Goal: Transaction & Acquisition: Purchase product/service

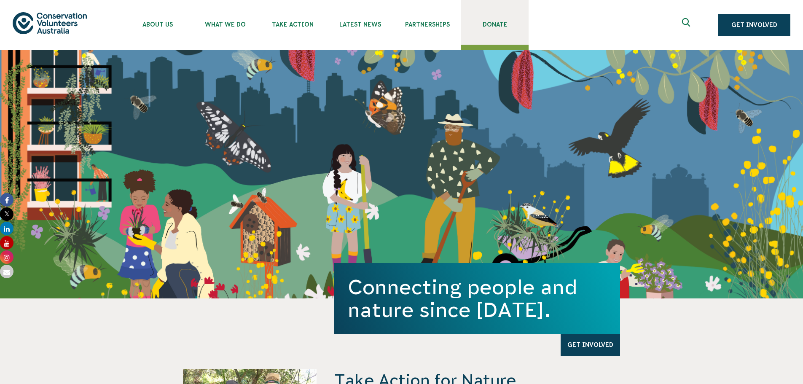
click at [496, 24] on span "Donate" at bounding box center [494, 24] width 67 height 7
